Goal: Task Accomplishment & Management: Manage account settings

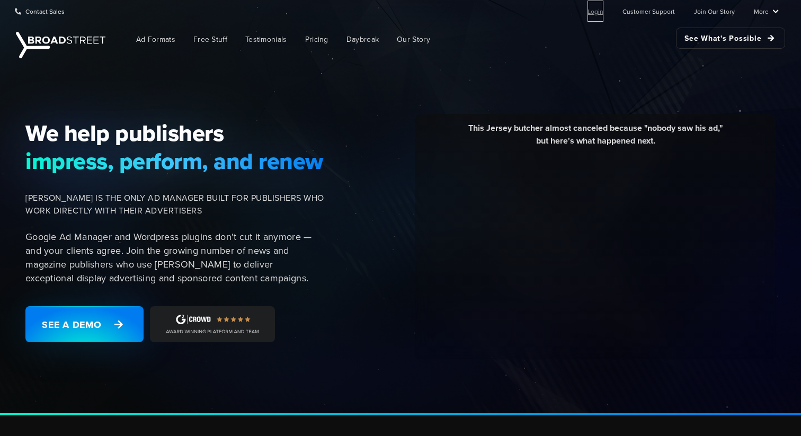
click at [604, 13] on link "Login" at bounding box center [596, 11] width 16 height 21
click at [595, 12] on link "Login" at bounding box center [596, 11] width 16 height 21
click at [596, 16] on link "Login" at bounding box center [596, 11] width 16 height 21
click at [597, 16] on link "Login" at bounding box center [596, 11] width 16 height 21
click at [596, 14] on link "Login" at bounding box center [596, 11] width 16 height 21
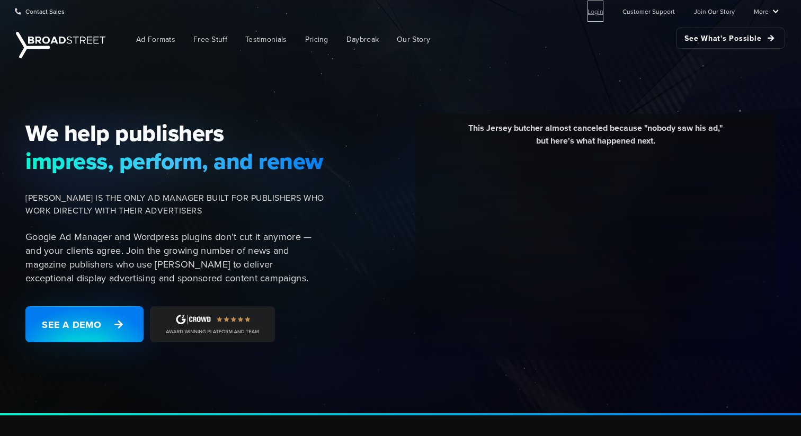
click at [603, 16] on link "Login" at bounding box center [596, 11] width 16 height 21
